Goal: Task Accomplishment & Management: Use online tool/utility

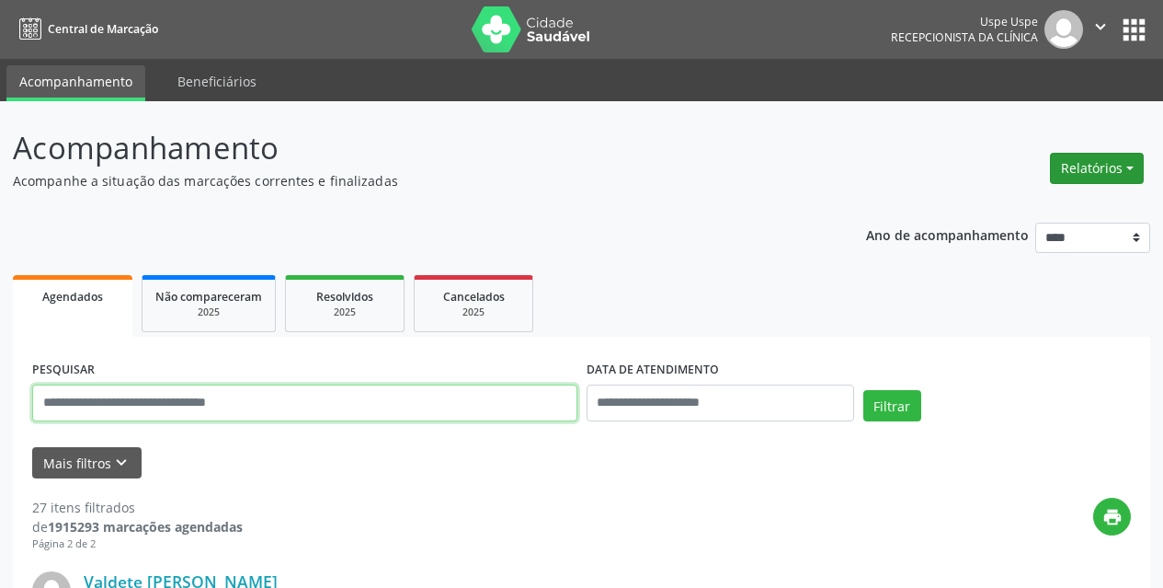
click at [1059, 174] on button "Relatórios" at bounding box center [1097, 168] width 94 height 31
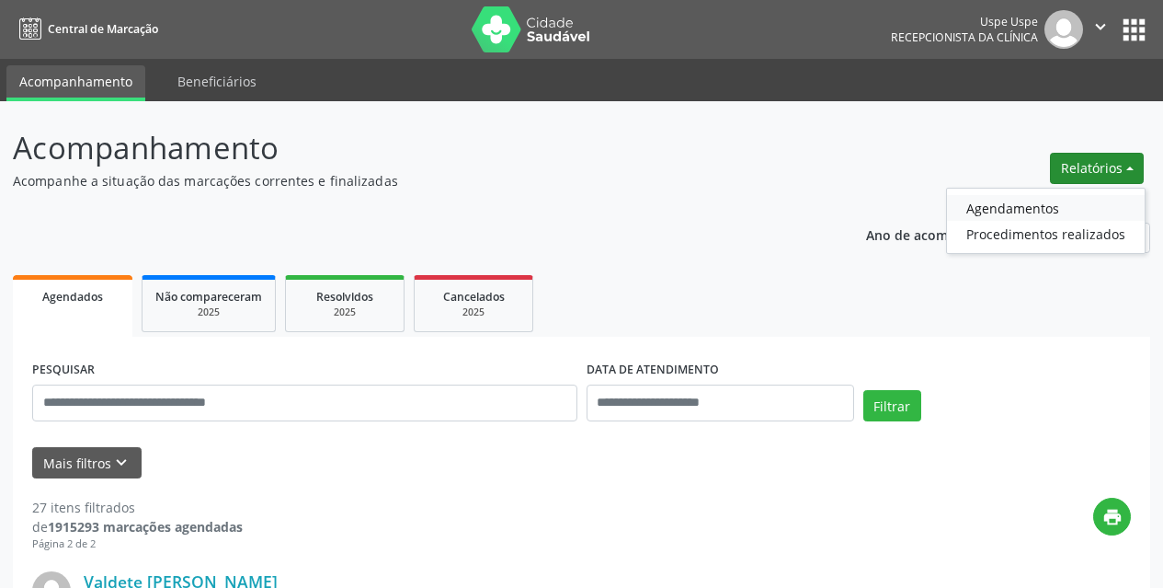
click at [1025, 211] on link "Agendamentos" at bounding box center [1046, 208] width 198 height 26
select select "*"
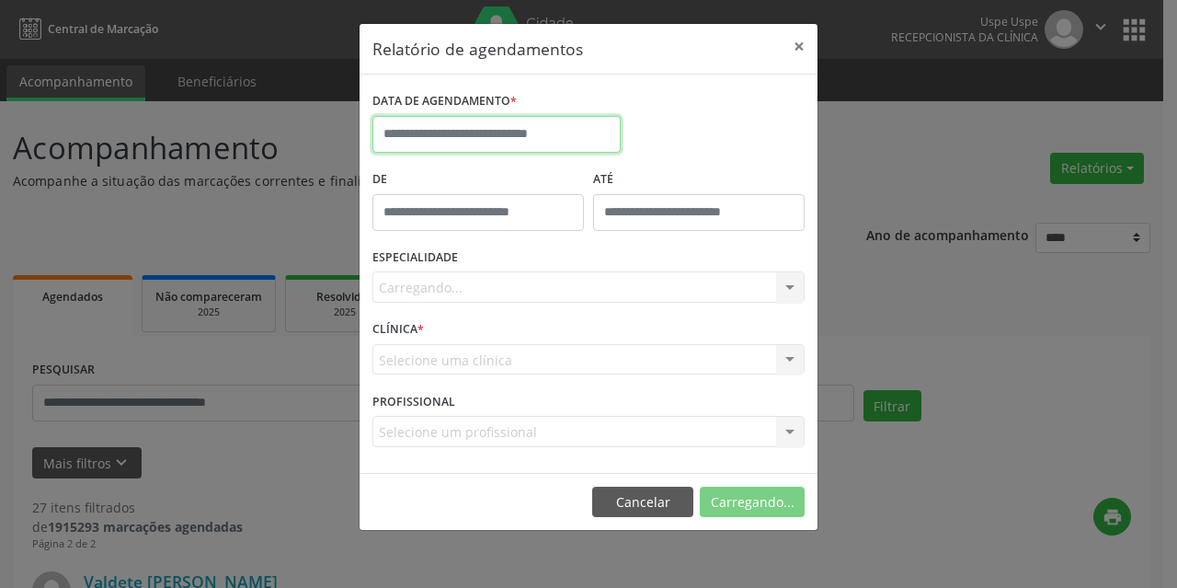
click at [507, 132] on input "text" at bounding box center [496, 134] width 248 height 37
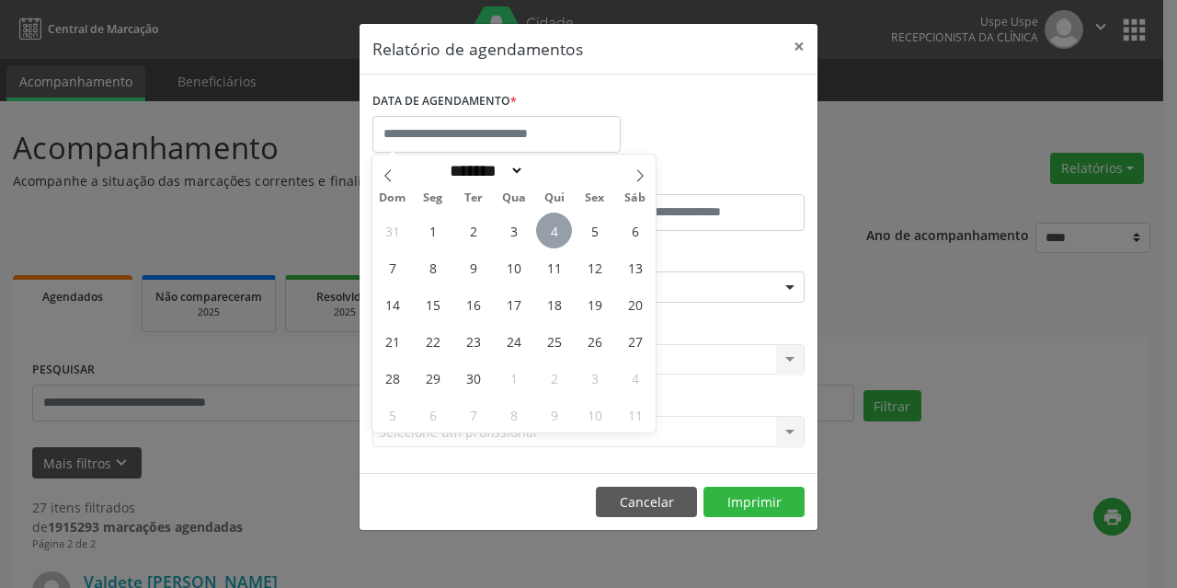
click at [555, 234] on span "4" at bounding box center [554, 230] width 36 height 36
type input "**********"
click at [555, 234] on span "4" at bounding box center [554, 230] width 36 height 36
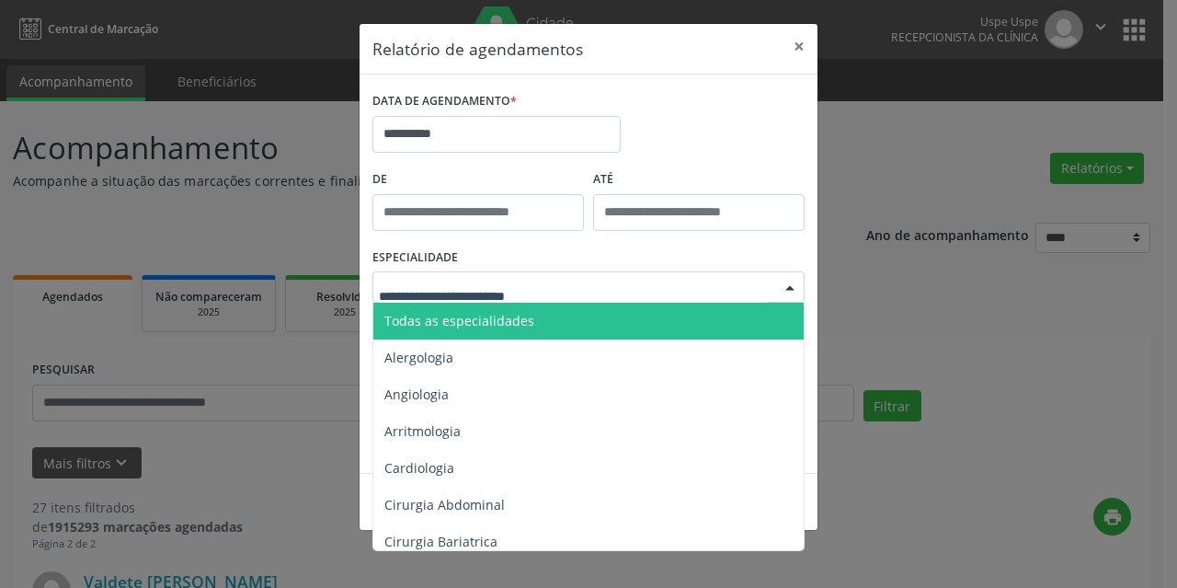
click at [477, 326] on span "Todas as especialidades" at bounding box center [459, 320] width 150 height 17
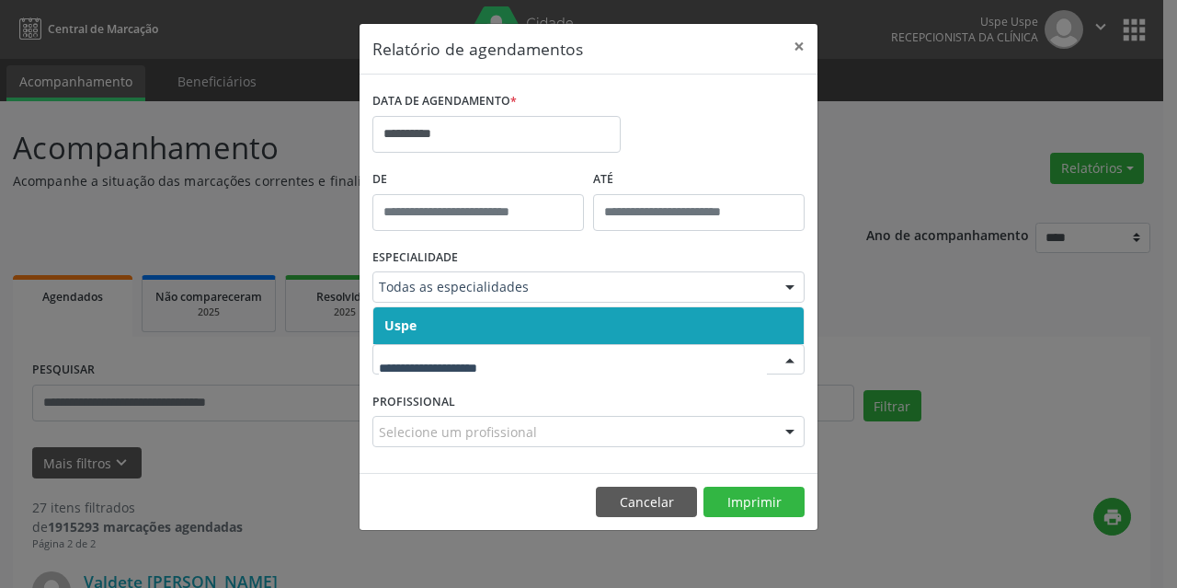
click at [423, 325] on span "Uspe" at bounding box center [588, 325] width 430 height 37
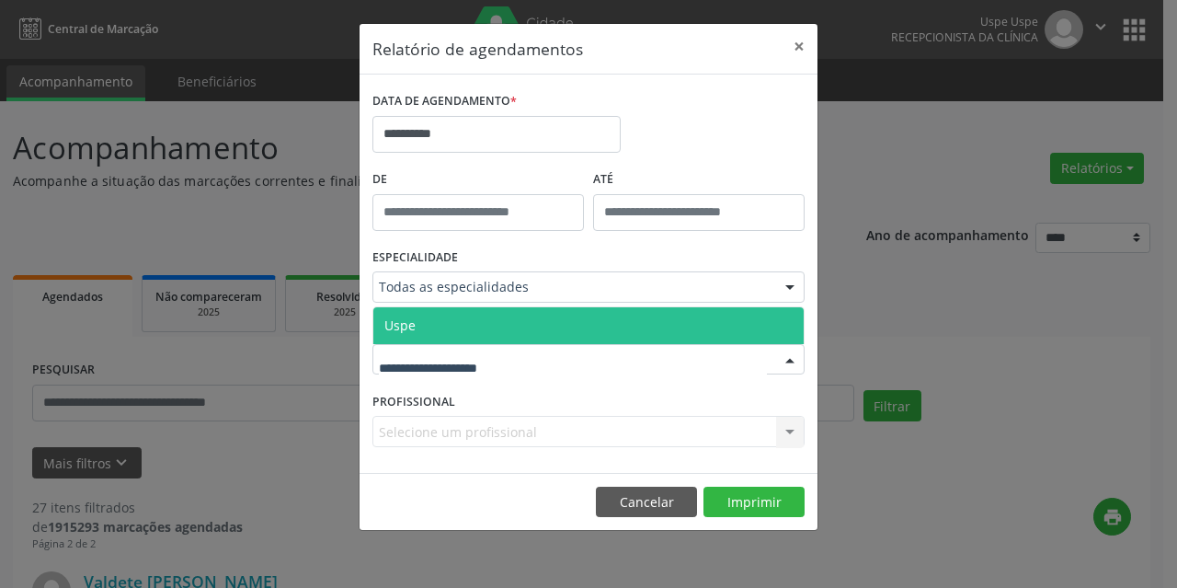
click at [423, 330] on span "Uspe" at bounding box center [588, 325] width 430 height 37
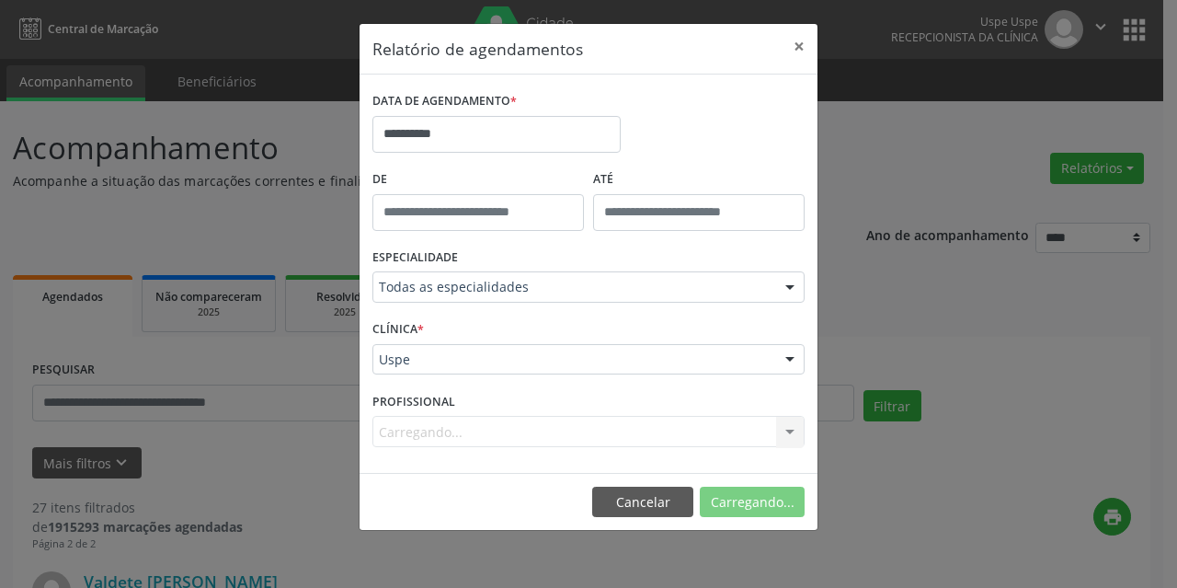
click at [435, 424] on div "Carregando... Todos os profissionais Aderaldo [PERSON_NAME] [PERSON_NAME] [PERS…" at bounding box center [588, 431] width 432 height 31
click at [435, 424] on div "Selecione um profissional Todos os profissionais Aderaldo [PERSON_NAME] [PERSON…" at bounding box center [588, 431] width 432 height 31
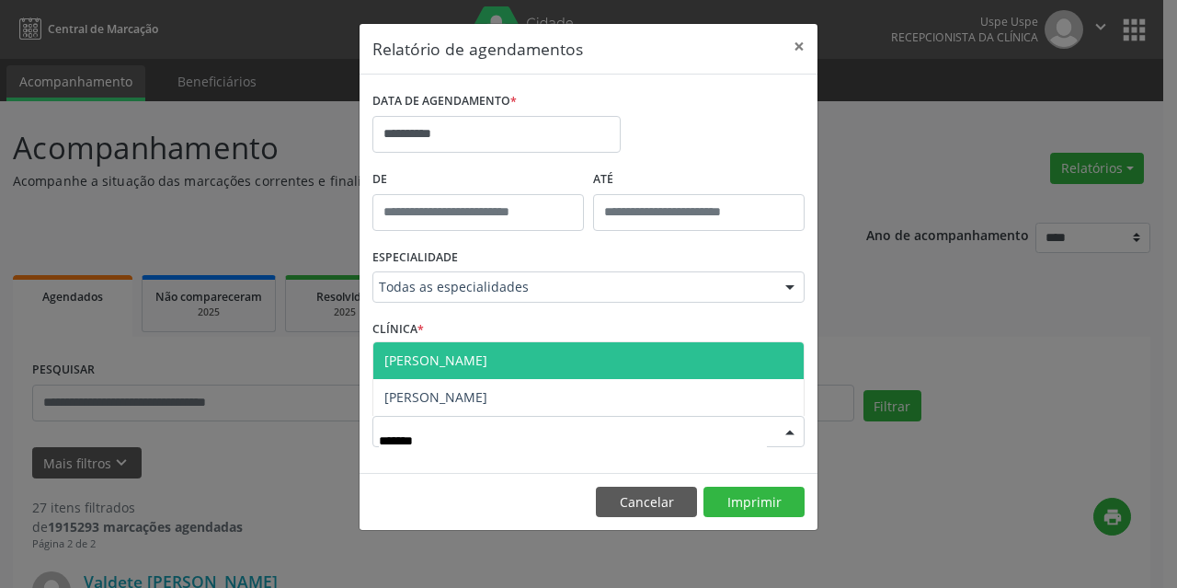
type input "********"
click at [463, 371] on span "[PERSON_NAME]" at bounding box center [588, 360] width 430 height 37
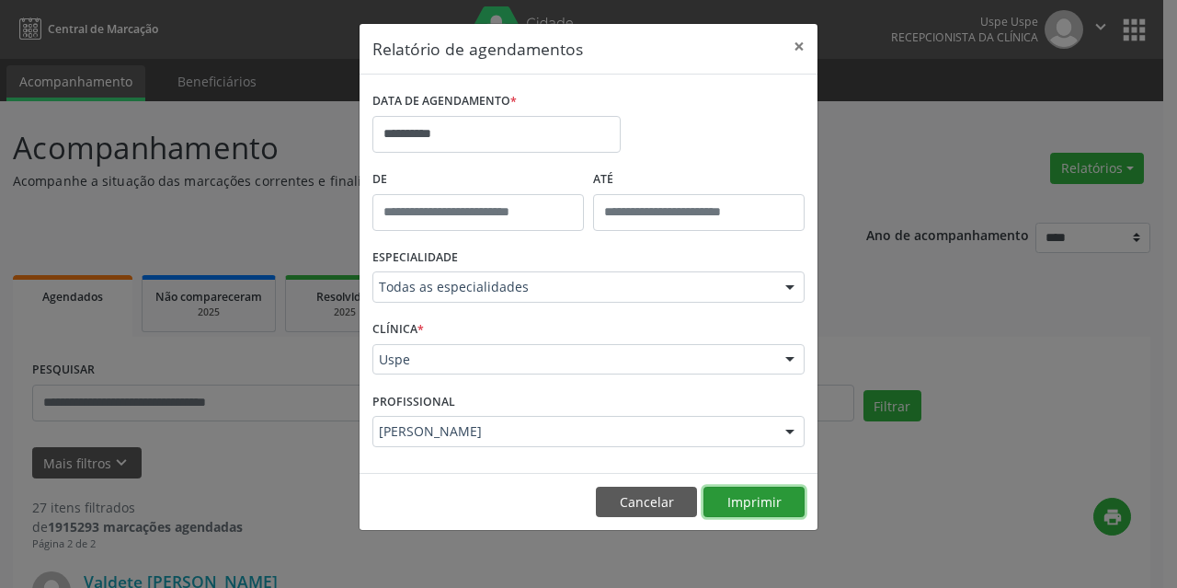
click at [741, 501] on button "Imprimir" at bounding box center [753, 501] width 101 height 31
